Goal: Task Accomplishment & Management: Manage account settings

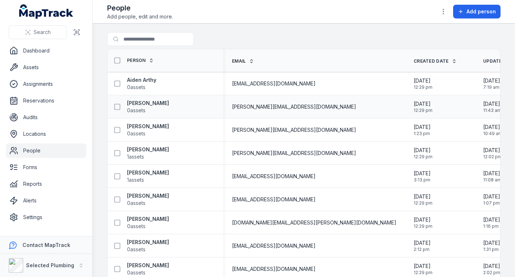
click at [197, 102] on div "[PERSON_NAME] 0 assets" at bounding box center [162, 106] width 104 height 14
click at [166, 102] on strong "[PERSON_NAME]" at bounding box center [148, 102] width 42 height 7
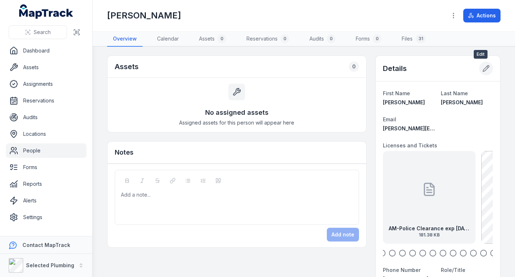
click at [479, 69] on button at bounding box center [486, 68] width 14 height 14
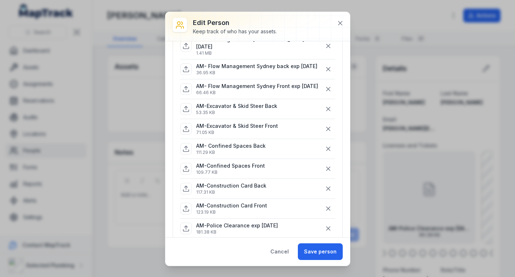
scroll to position [289, 0]
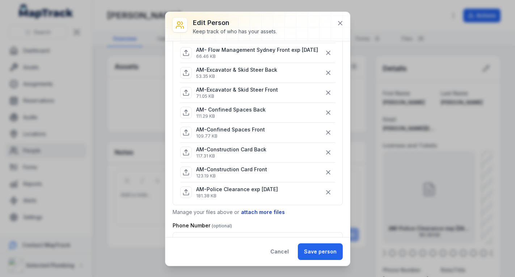
click at [268, 216] on button "attach more files" at bounding box center [263, 212] width 44 height 8
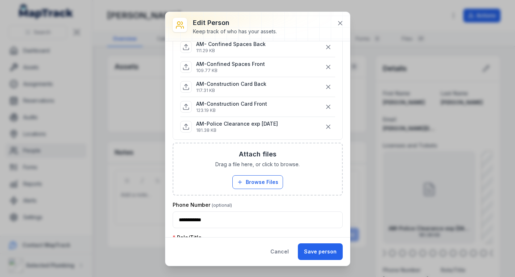
scroll to position [362, 0]
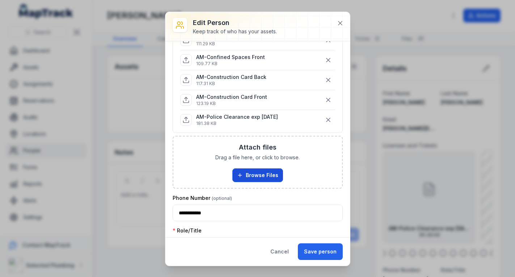
click at [256, 182] on button "Browse Files" at bounding box center [257, 175] width 51 height 14
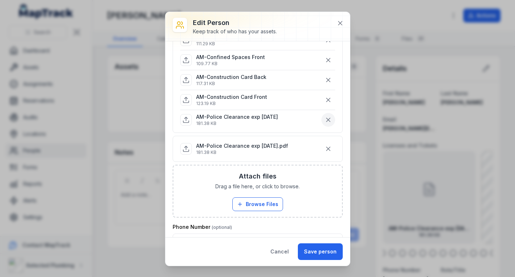
click at [326, 127] on button "button" at bounding box center [328, 120] width 14 height 14
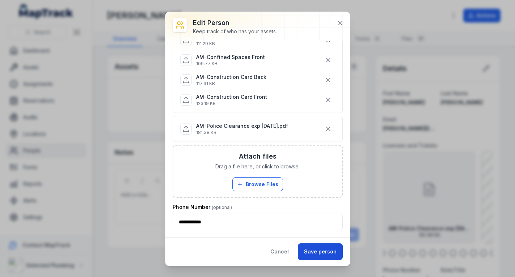
click at [318, 249] on button "Save person" at bounding box center [320, 251] width 45 height 17
